Goal: Task Accomplishment & Management: Complete application form

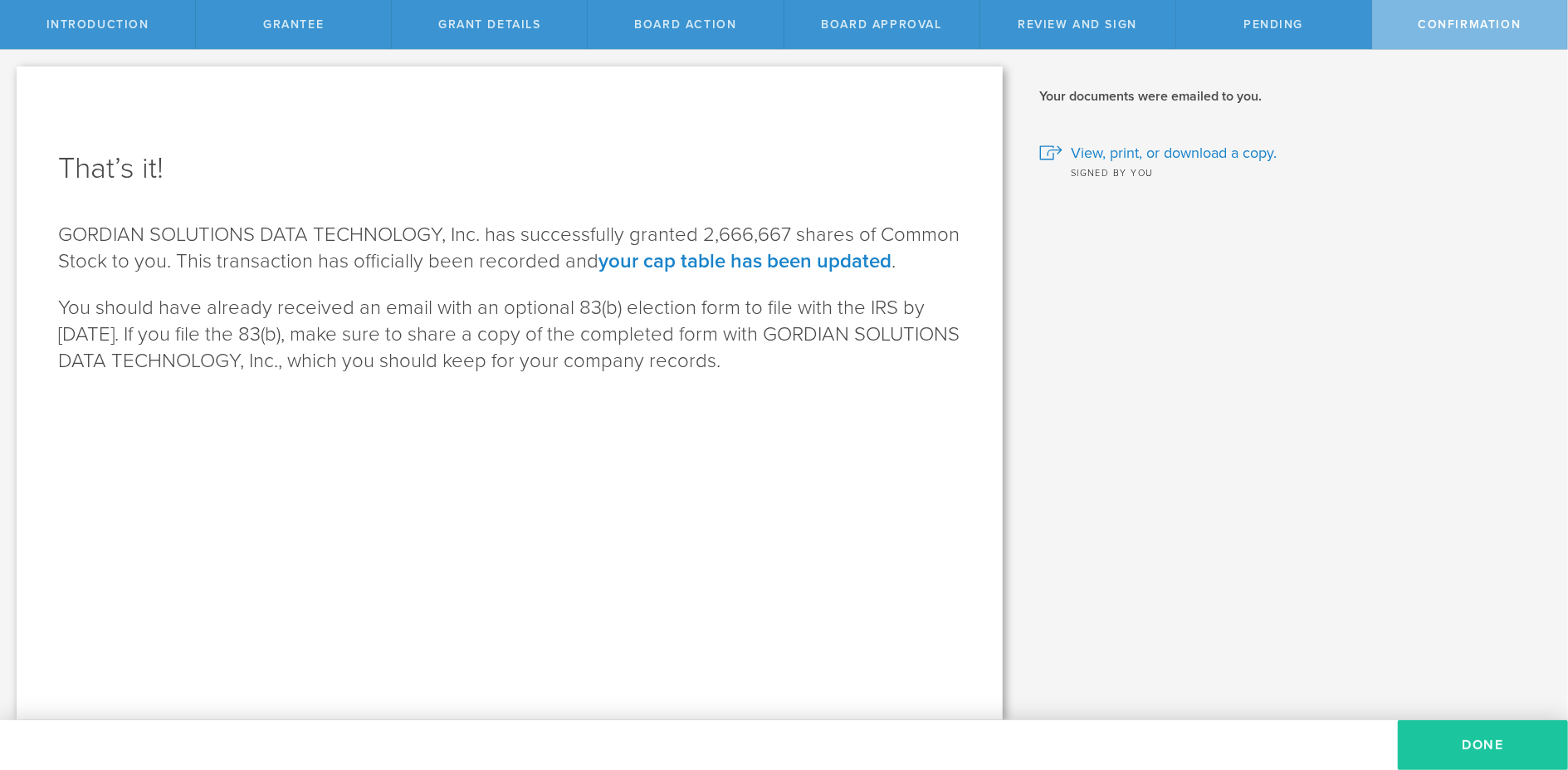
click at [1475, 748] on button "Done" at bounding box center [1483, 745] width 170 height 50
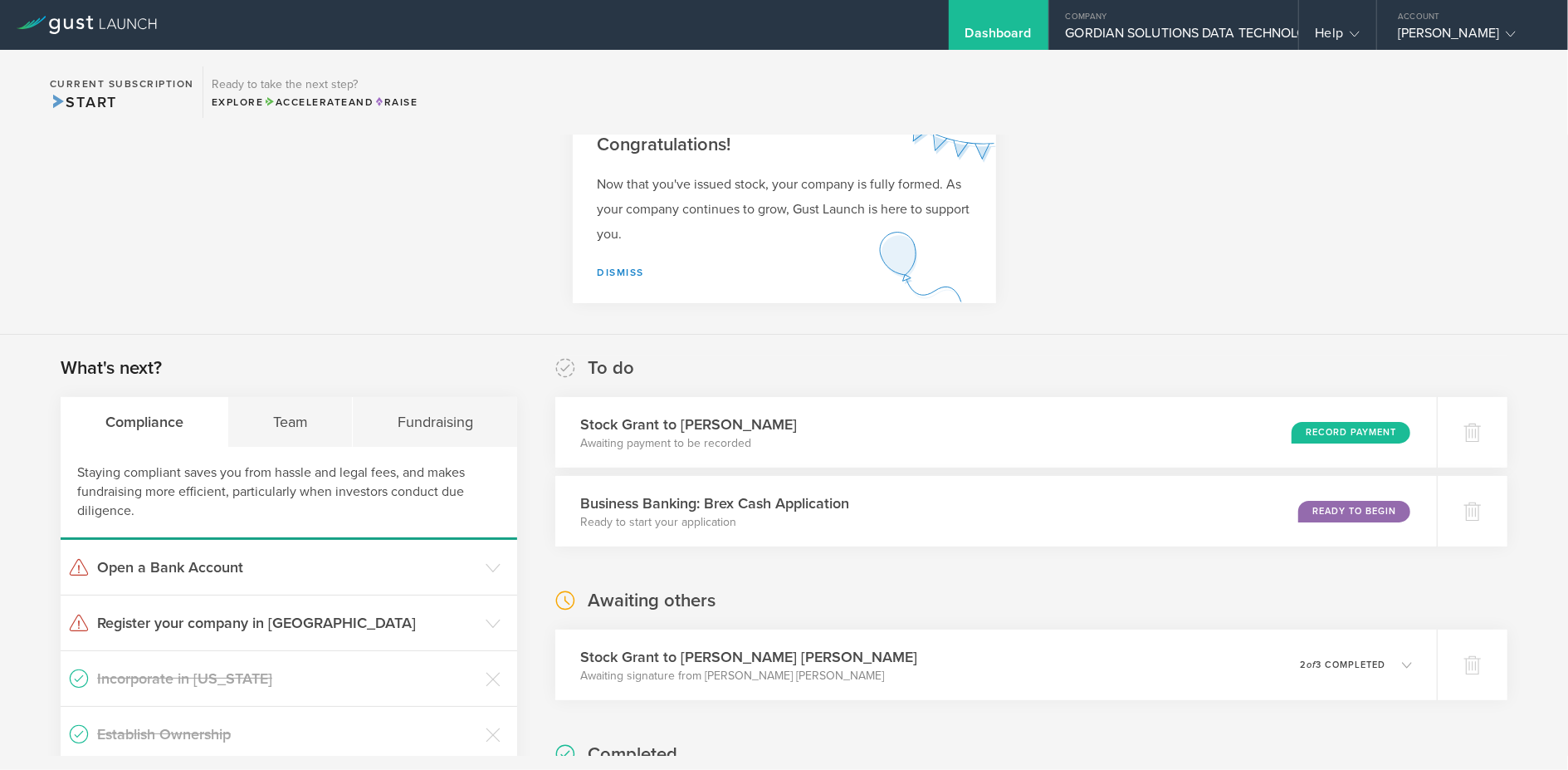
scroll to position [83, 0]
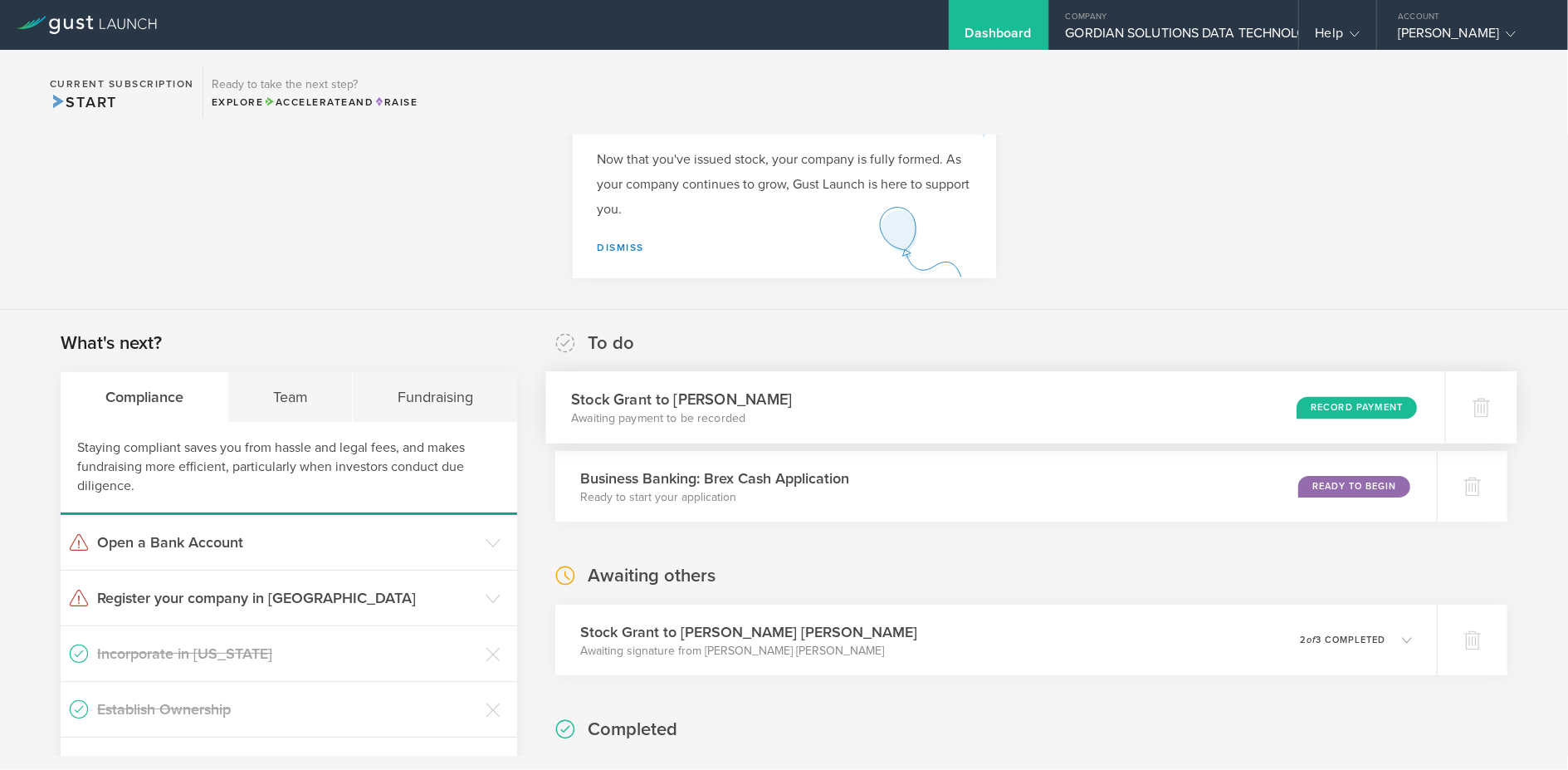
click at [1324, 405] on div "Record Payment" at bounding box center [1357, 407] width 121 height 22
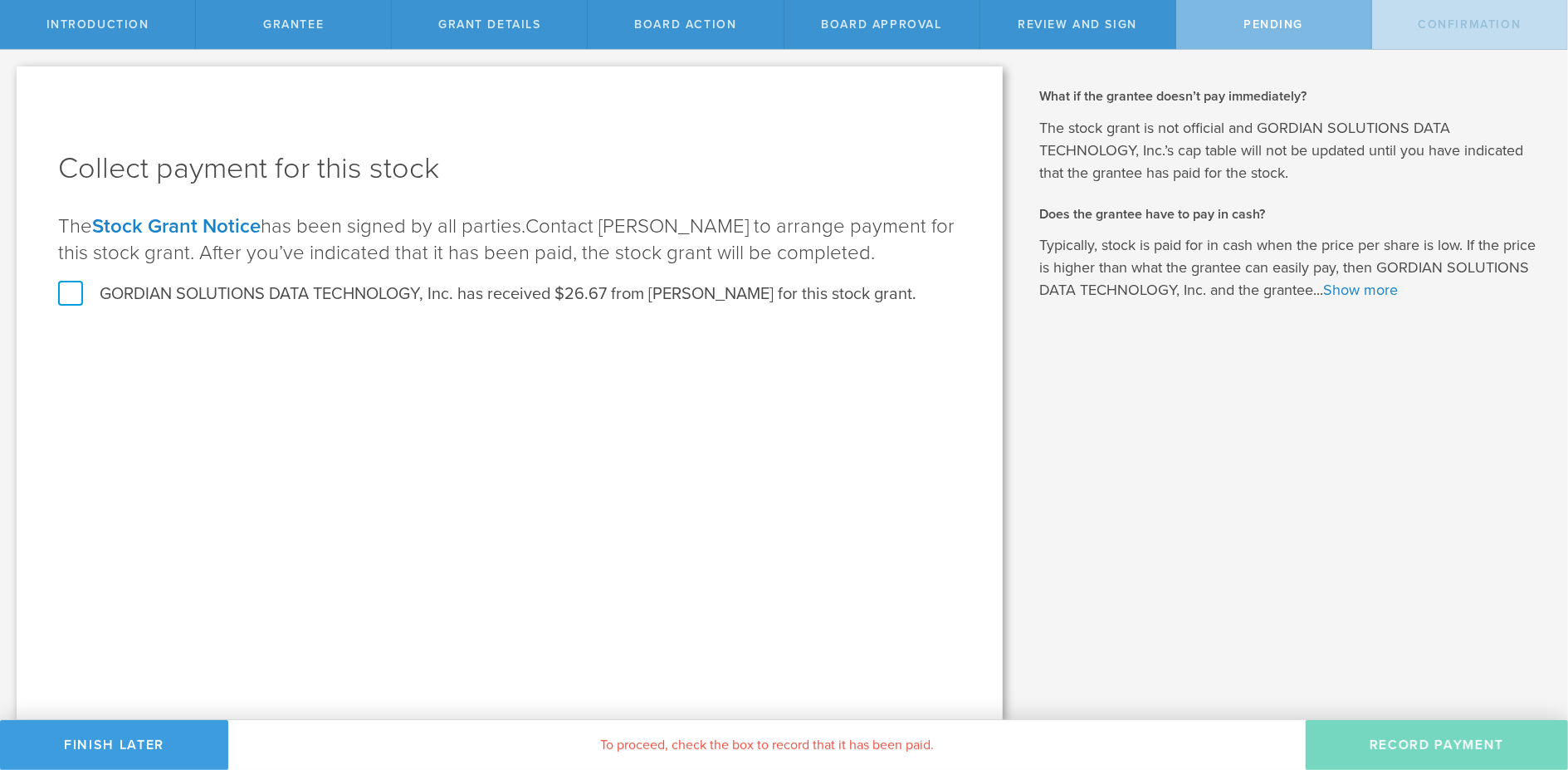
click at [70, 305] on label "GORDIAN SOLUTIONS DATA TECHNOLOGY, Inc. has received $26.67 from [PERSON_NAME] …" at bounding box center [487, 293] width 859 height 21
click at [0, 0] on input "GORDIAN SOLUTIONS DATA TECHNOLOGY, Inc. has received $26.67 from Clayton Kennet…" at bounding box center [0, 0] width 0 height 0
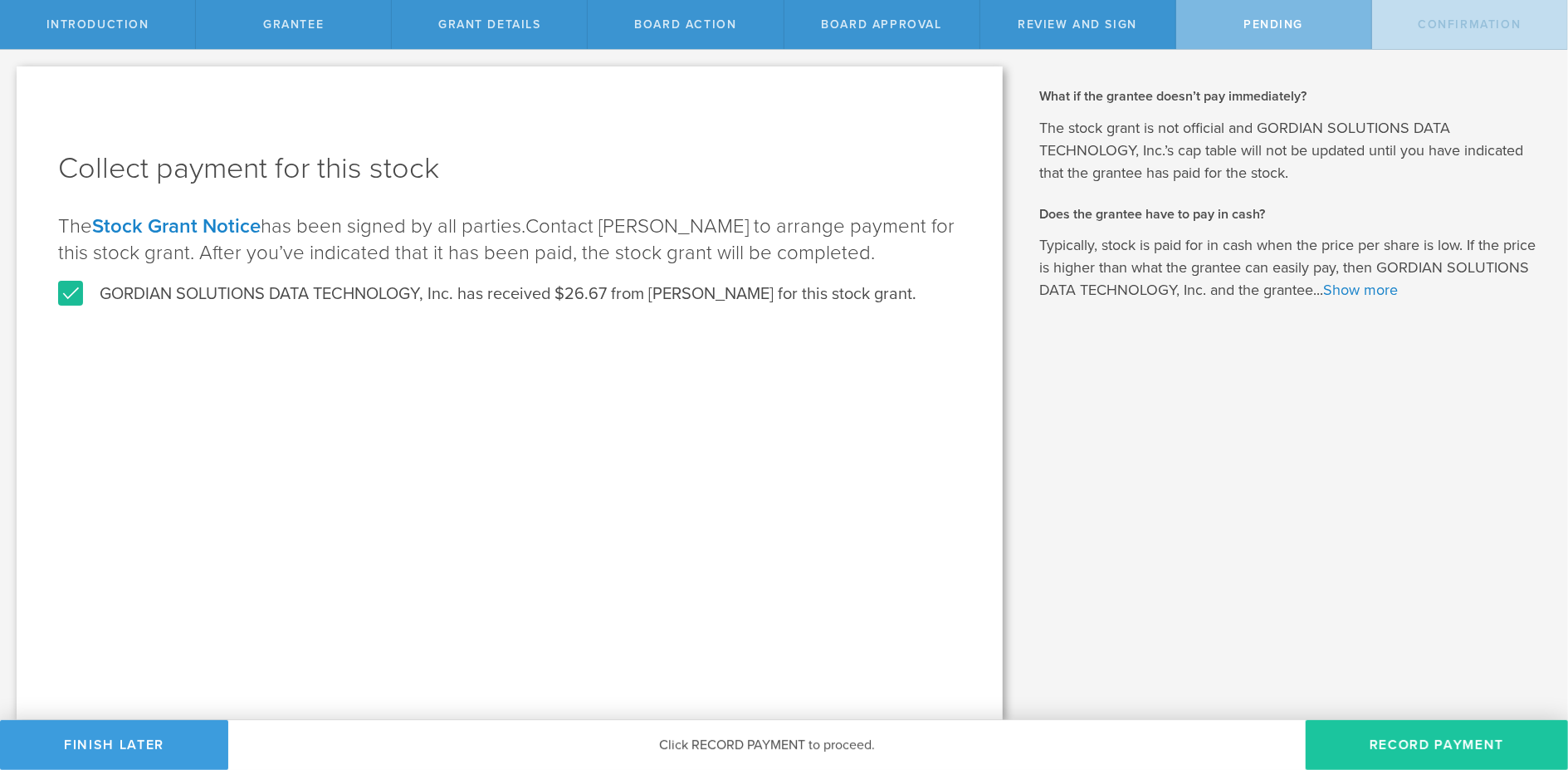
click at [1424, 745] on button "Record Payment" at bounding box center [1437, 745] width 262 height 50
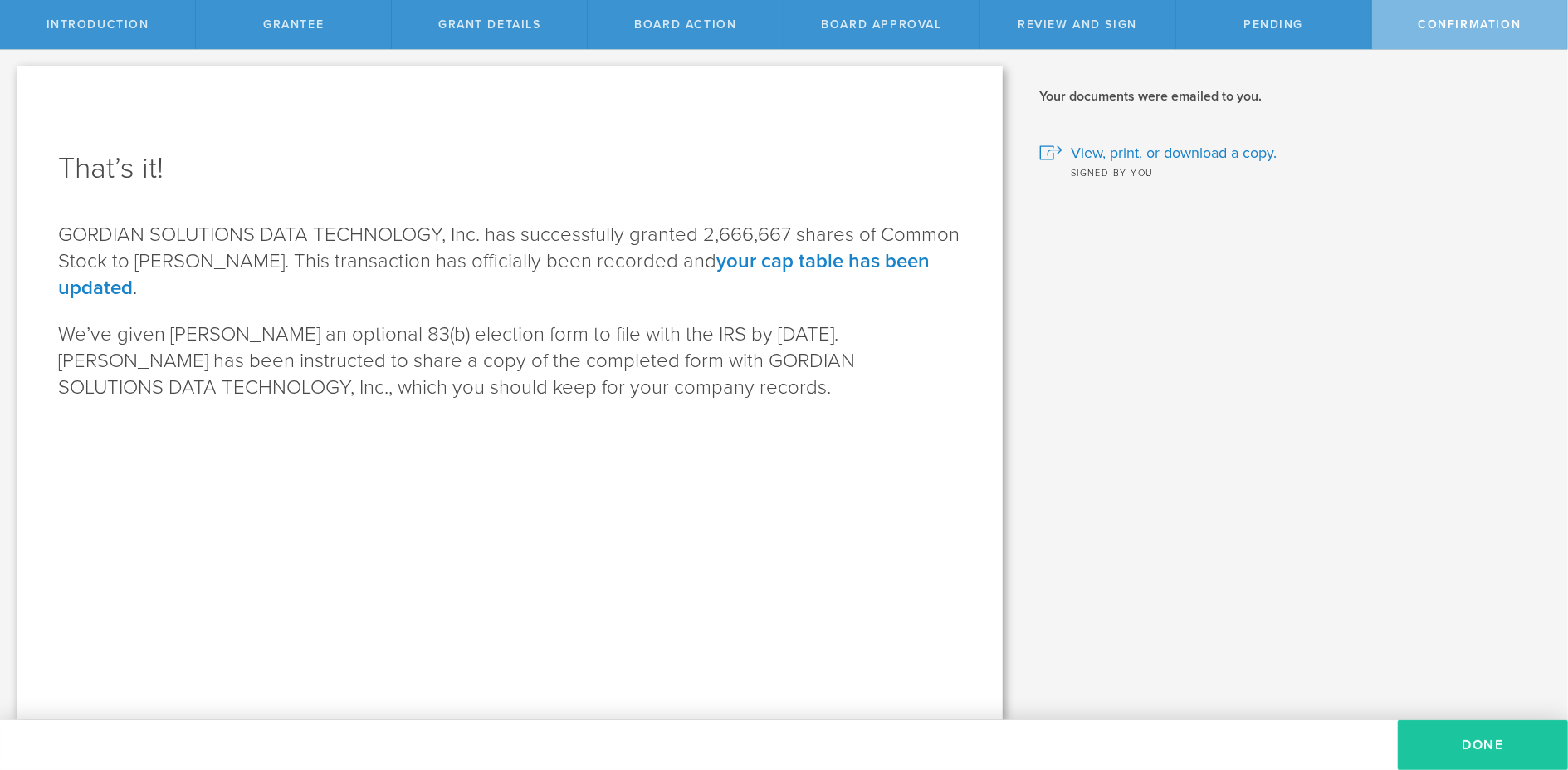
click at [1480, 750] on button "Done" at bounding box center [1483, 745] width 170 height 50
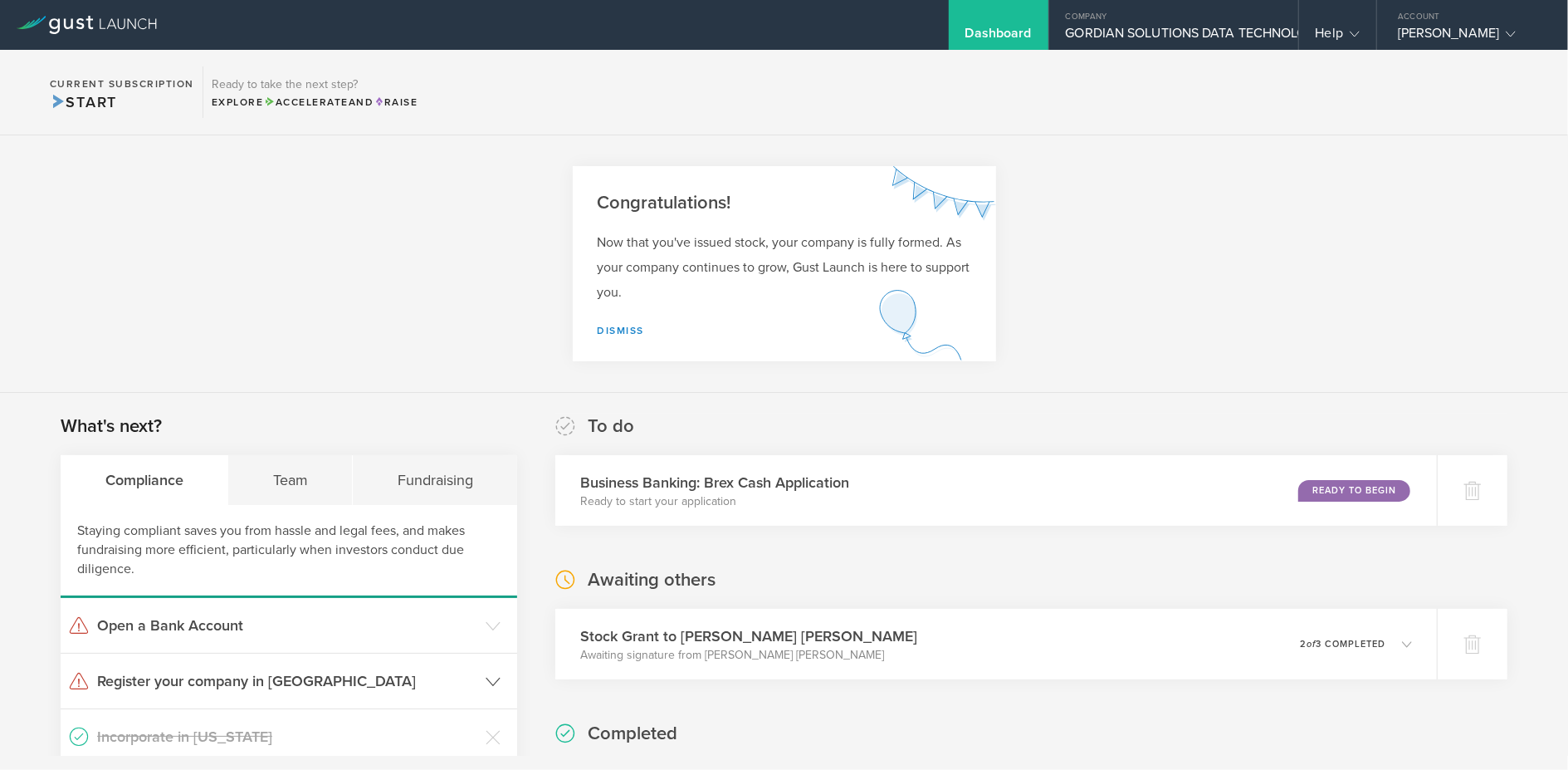
click at [496, 683] on icon at bounding box center [494, 682] width 15 height 15
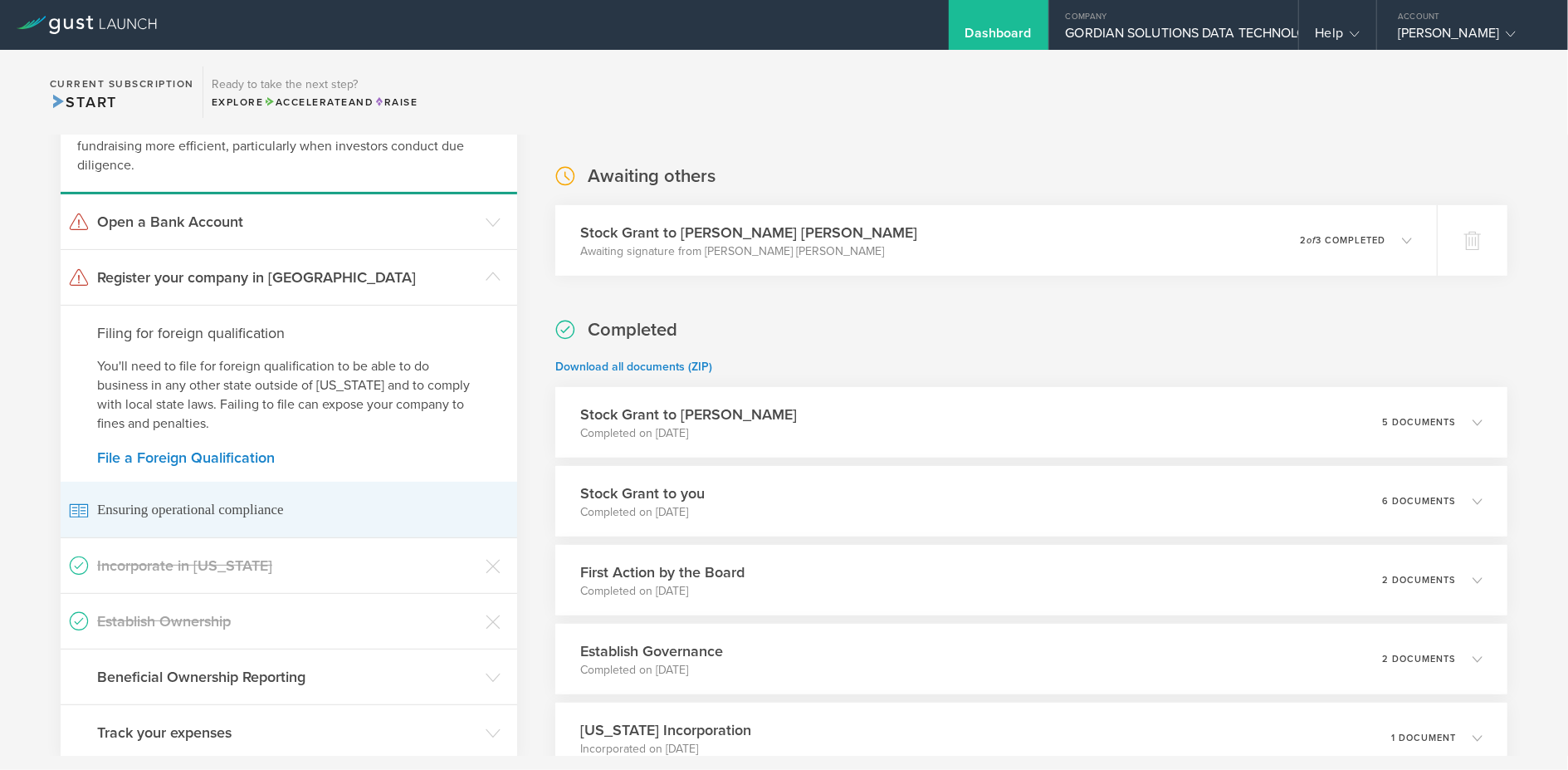
scroll to position [461, 0]
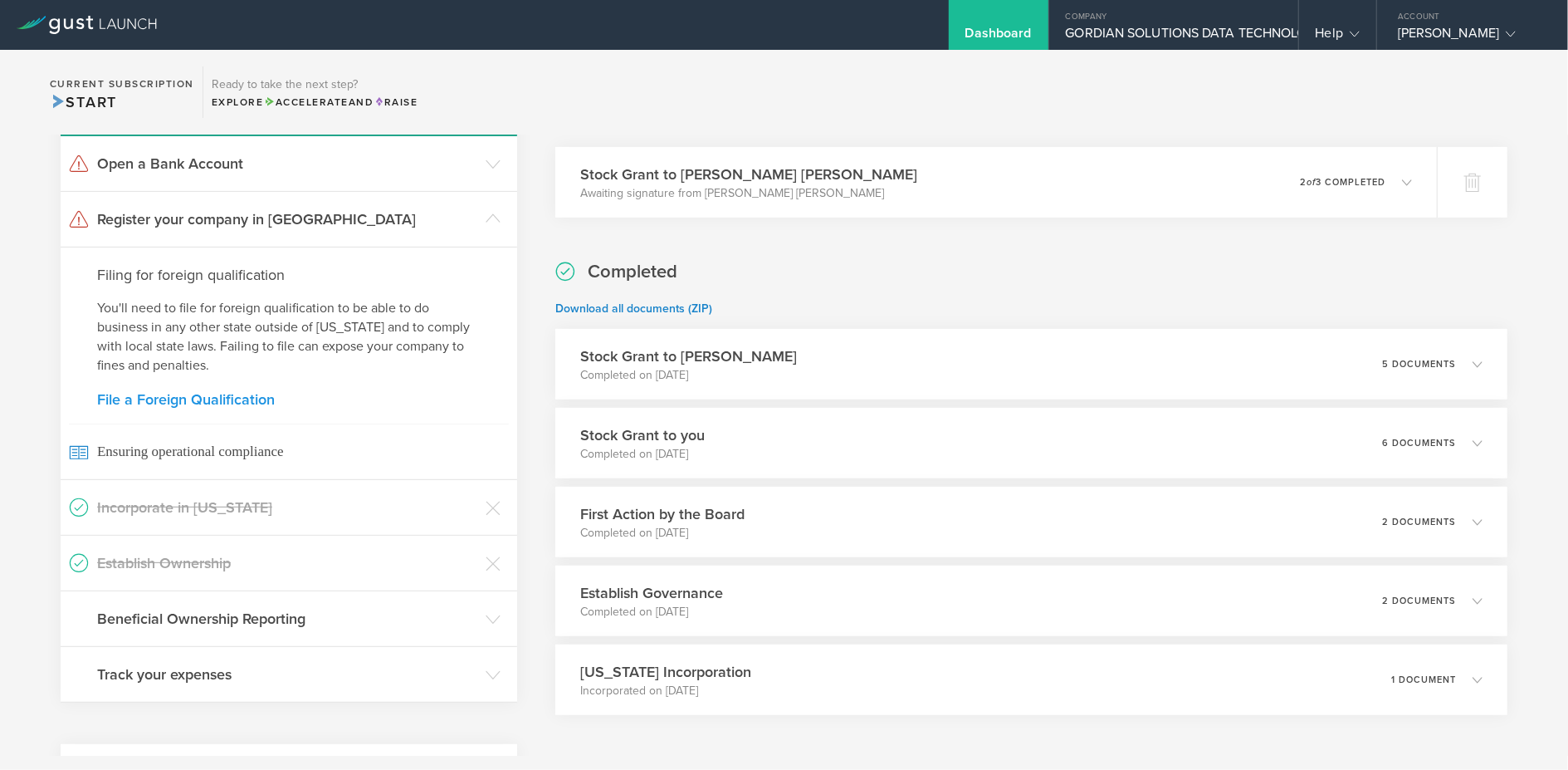
click at [228, 400] on link "File a Foreign Qualification" at bounding box center [289, 399] width 384 height 15
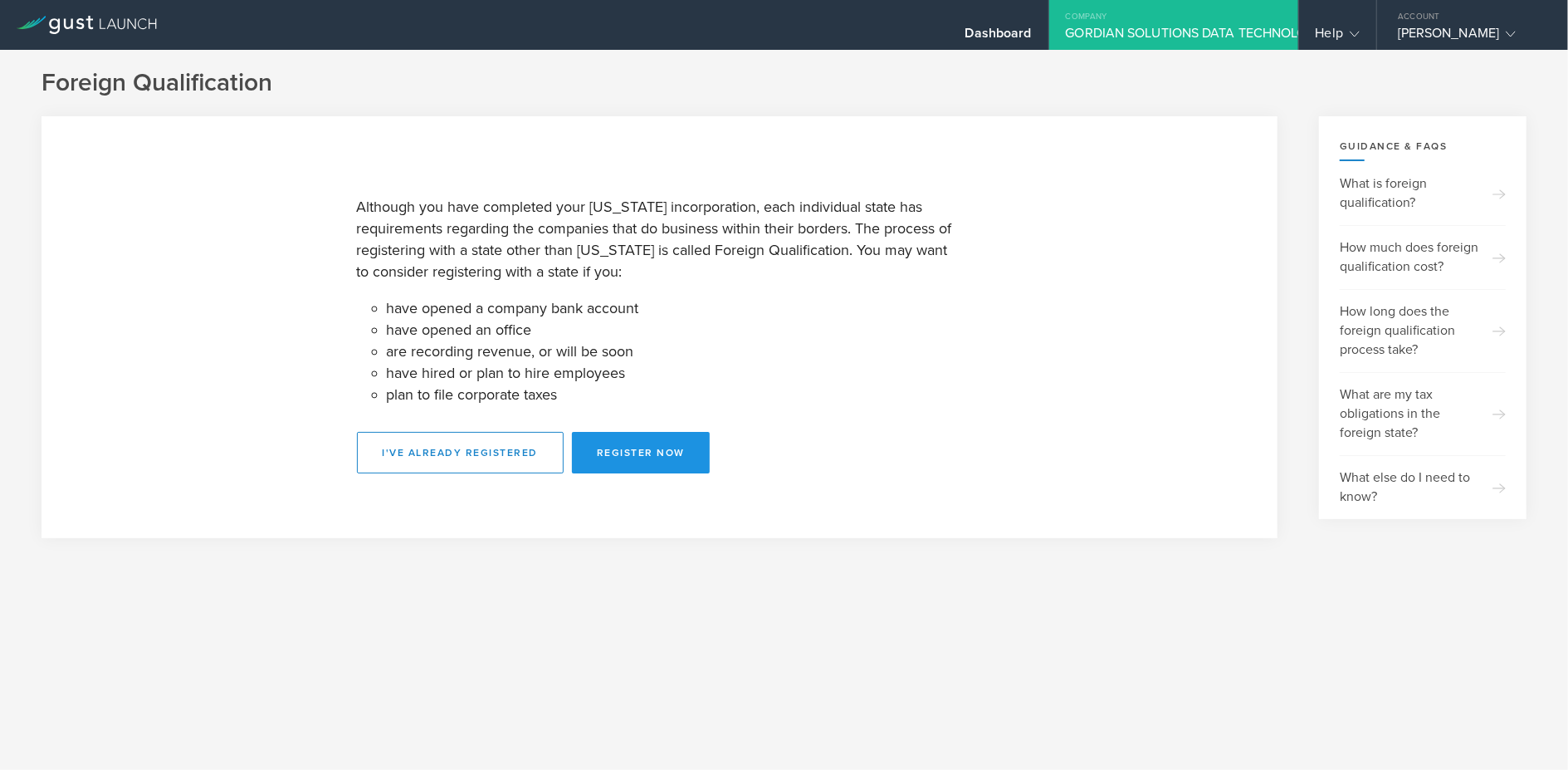
click at [618, 455] on button "Register Now" at bounding box center [640, 452] width 138 height 42
select select "AZ"
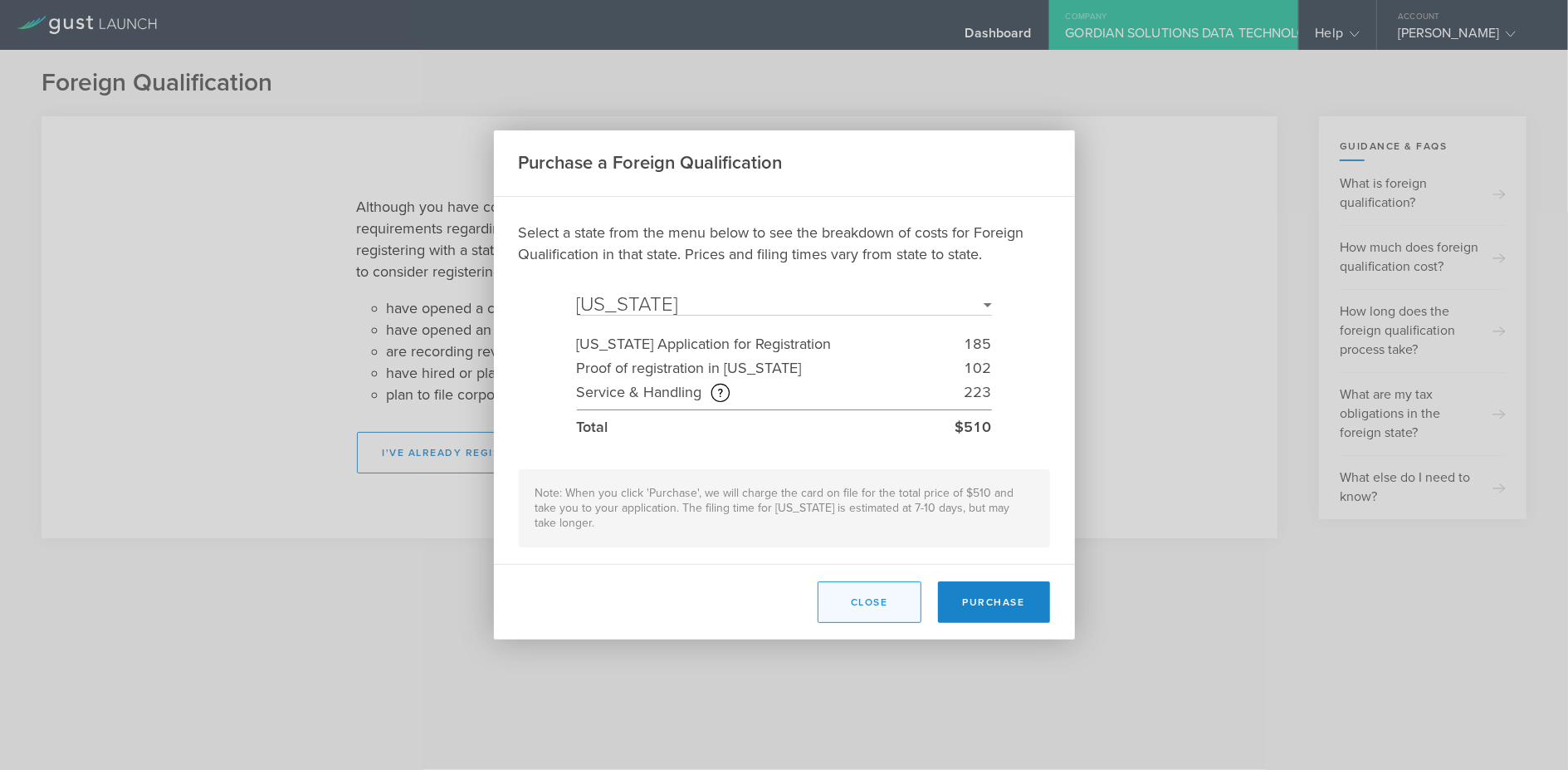
click at [866, 599] on button "Close" at bounding box center [870, 602] width 104 height 42
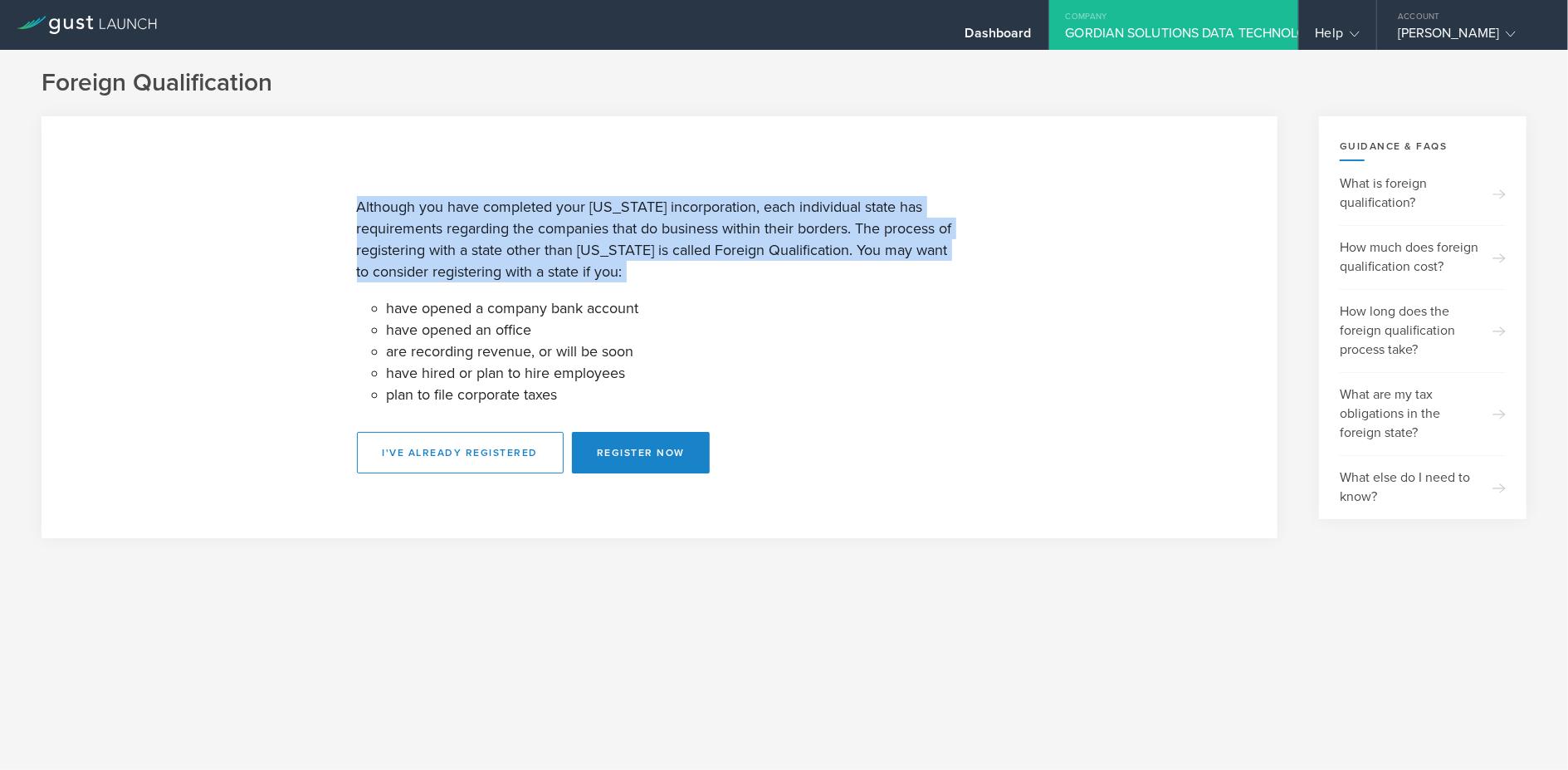
drag, startPoint x: 369, startPoint y: 203, endPoint x: 991, endPoint y: 258, distance: 624.4
click at [1018, 275] on section "Although you have completed your Delaware incorporation, each individual state …" at bounding box center [659, 327] width 1236 height 422
copy p "Although you have completed your Delaware incorporation, each individual state …"
click at [645, 452] on button "Register Now" at bounding box center [640, 452] width 138 height 42
select select "AZ"
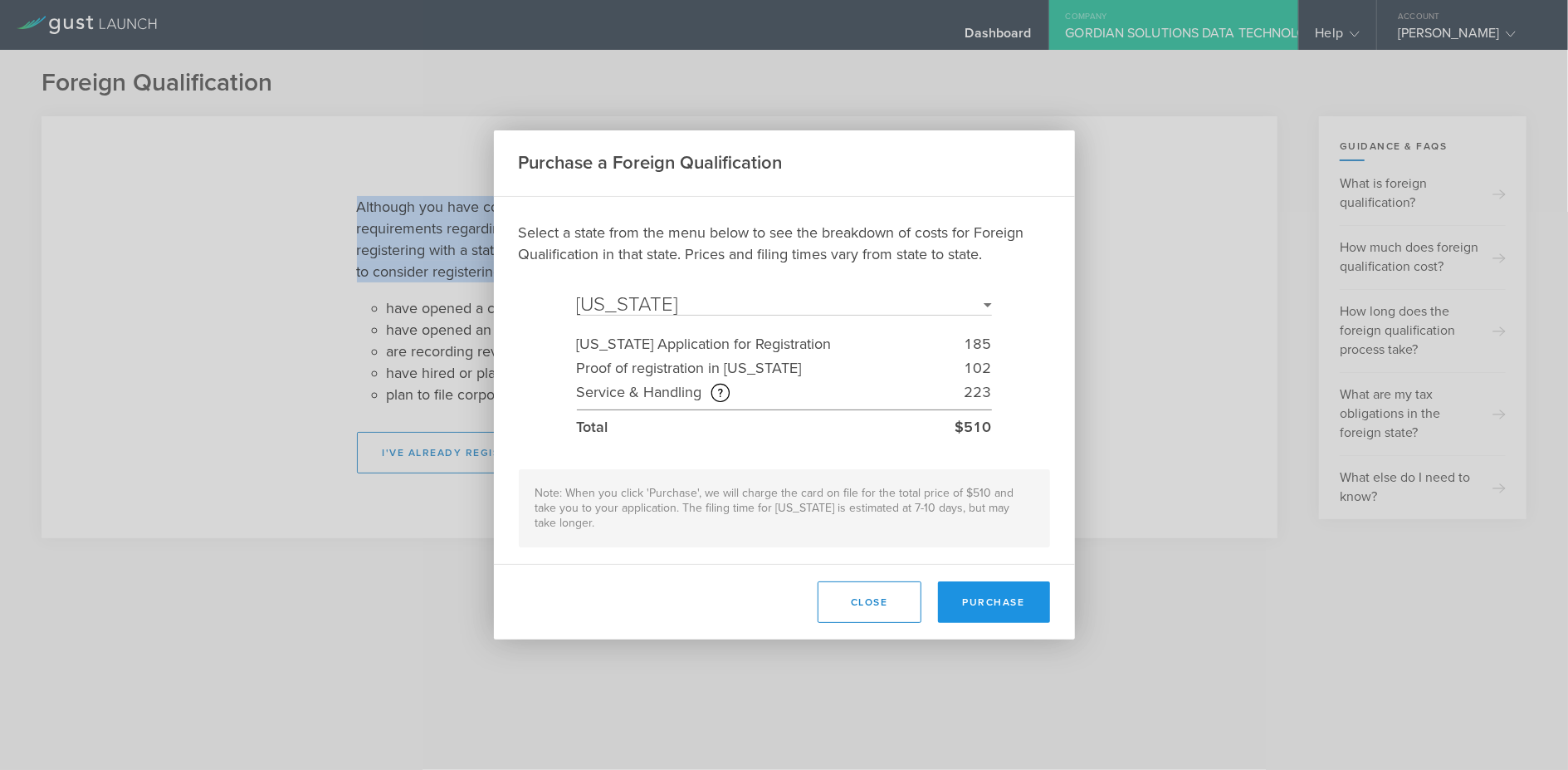
click at [984, 595] on button "Purchase" at bounding box center [995, 602] width 112 height 42
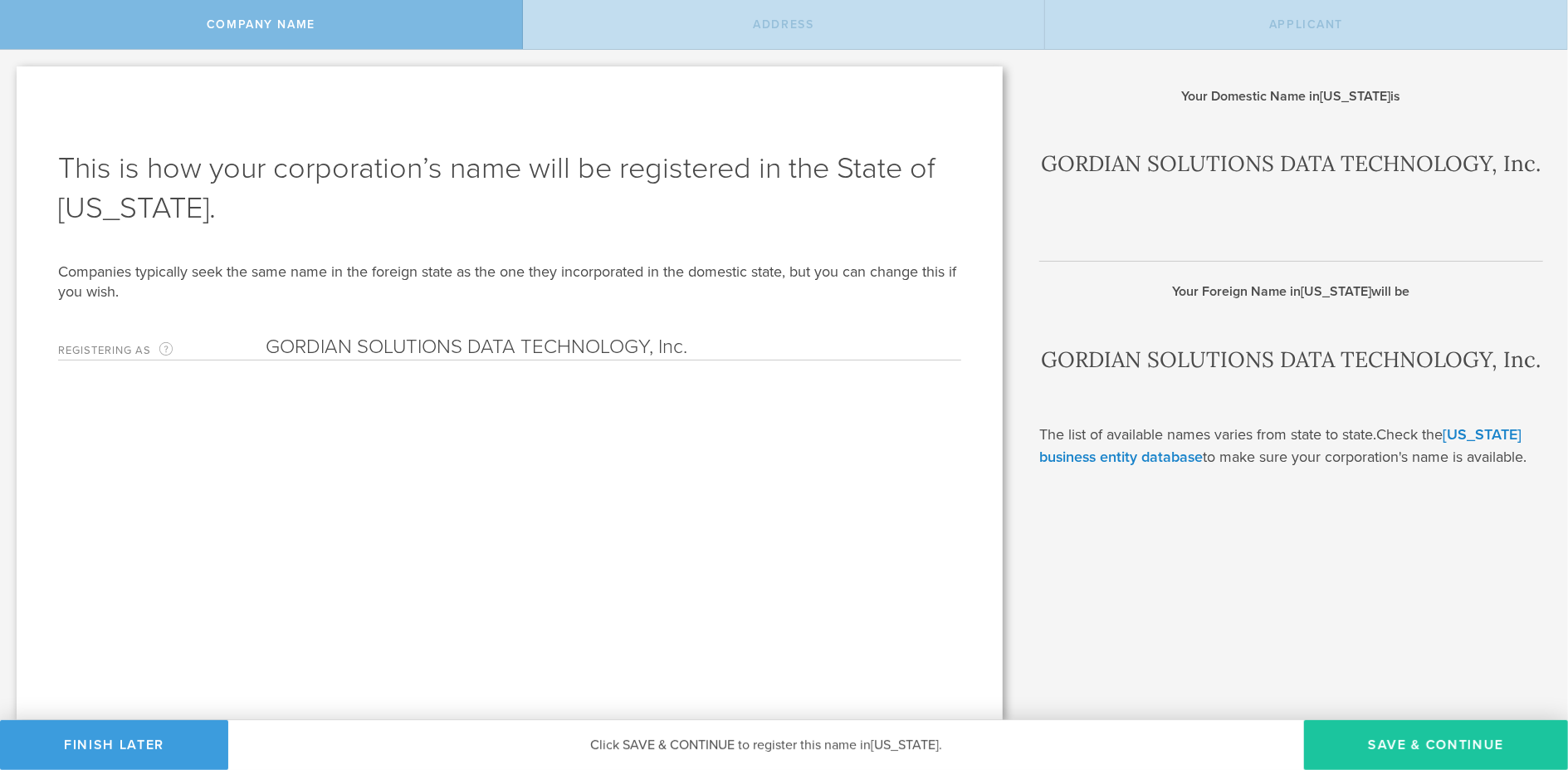
click at [1418, 742] on button "Save & Continue" at bounding box center [1436, 745] width 264 height 50
type input "[STREET_ADDRESS][PERSON_NAME]"
type input "Scottsdale"
type input "[US_STATE]"
type input "85255"
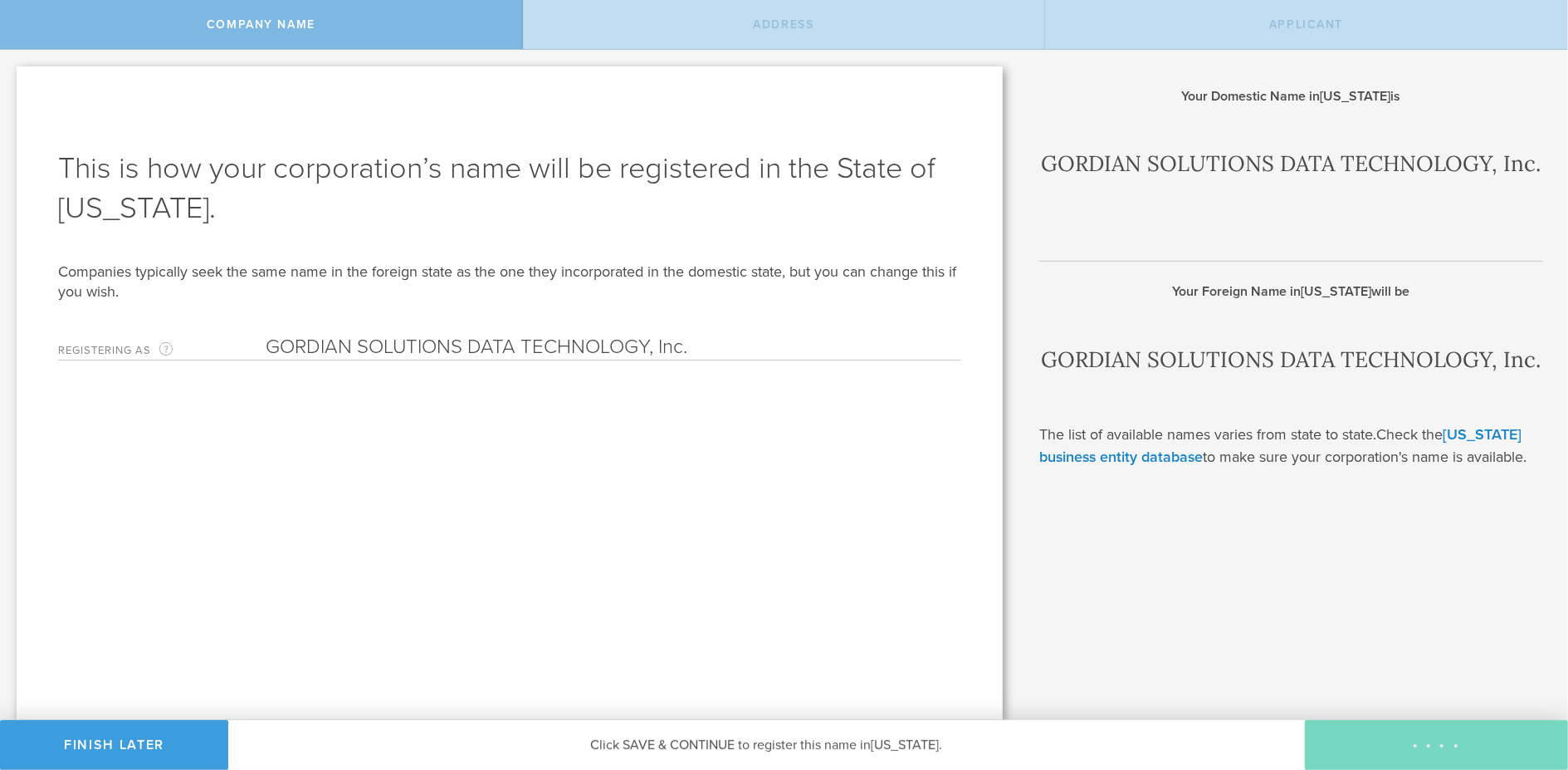
type input "Maricopa"
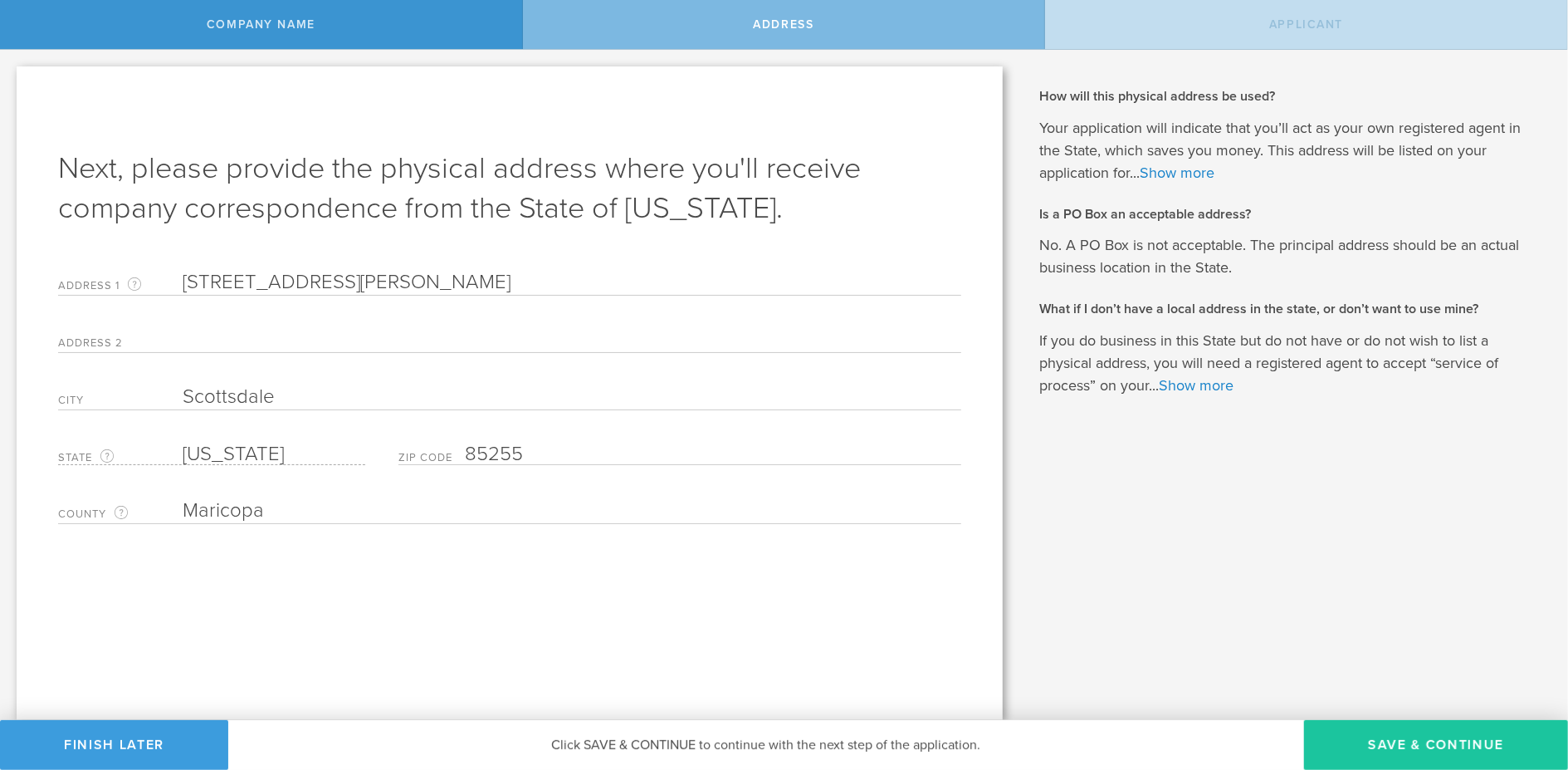
click at [1390, 741] on button "Save & Continue" at bounding box center [1436, 745] width 264 height 50
type input "[PERSON_NAME]"
type input "CEO"
type input "[PHONE_NUMBER]"
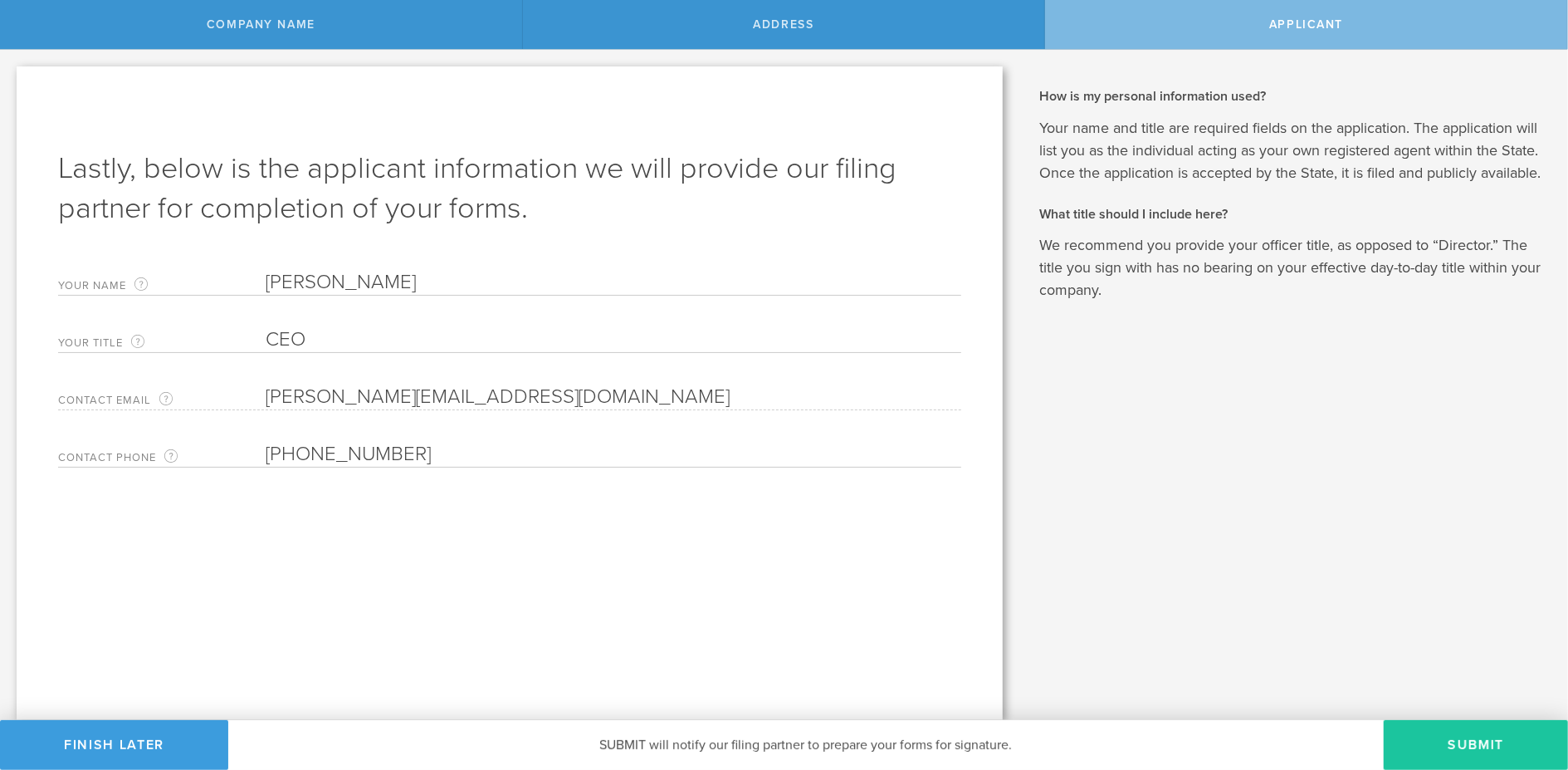
click at [1461, 743] on button "Submit" at bounding box center [1475, 745] width 184 height 50
